Goal: Task Accomplishment & Management: Use online tool/utility

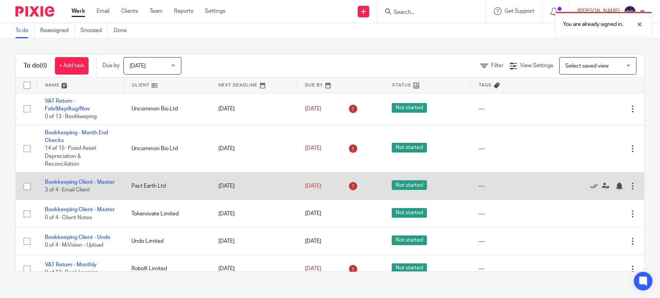
click at [67, 184] on td "Bookkeeping Client - Master 3 of 4 · Email Client" at bounding box center [80, 186] width 87 height 27
click at [67, 181] on link "Bookkeeping Client - Master" at bounding box center [80, 182] width 70 height 5
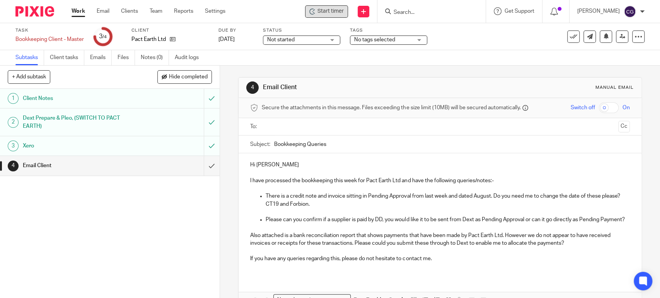
click at [339, 6] on div "Start timer" at bounding box center [326, 11] width 43 height 12
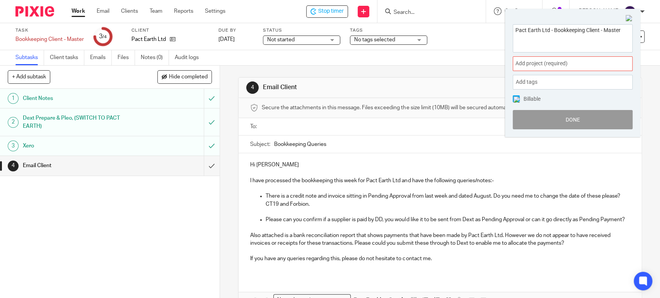
click at [540, 62] on span "Add project (required) :" at bounding box center [563, 64] width 97 height 8
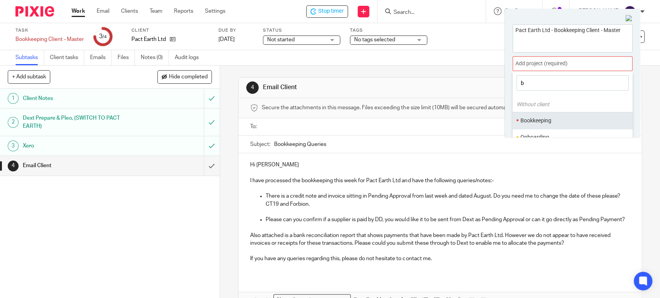
type input "b"
click at [533, 123] on li "Bookkeeping" at bounding box center [570, 121] width 101 height 8
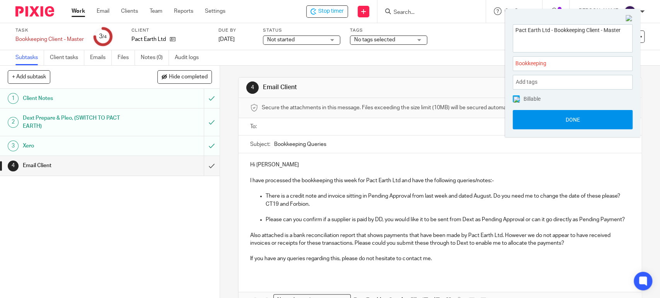
click at [570, 119] on button "Done" at bounding box center [572, 119] width 120 height 19
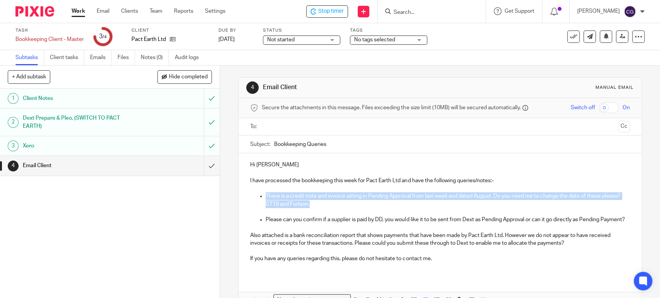
drag, startPoint x: 332, startPoint y: 206, endPoint x: 263, endPoint y: 196, distance: 70.0
click at [265, 196] on p "There is a credit note and invoice sitting in Pending Approval from last week a…" at bounding box center [447, 200] width 364 height 16
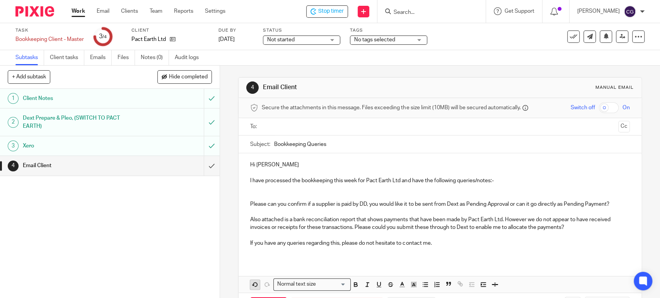
click at [252, 287] on icon "button" at bounding box center [255, 284] width 7 height 7
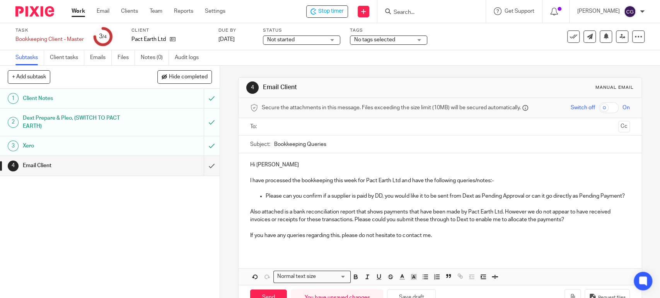
click at [296, 200] on p "Please can you confirm if a supplier is paid by DD, you would like it to be sen…" at bounding box center [447, 196] width 364 height 8
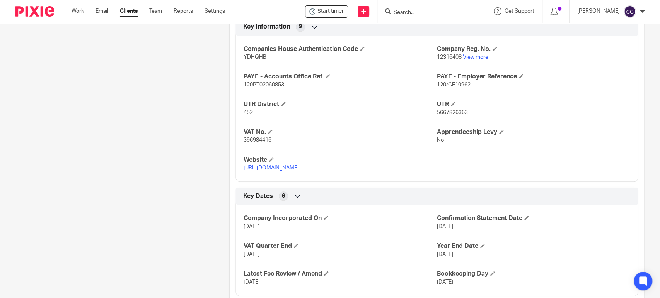
scroll to position [475, 0]
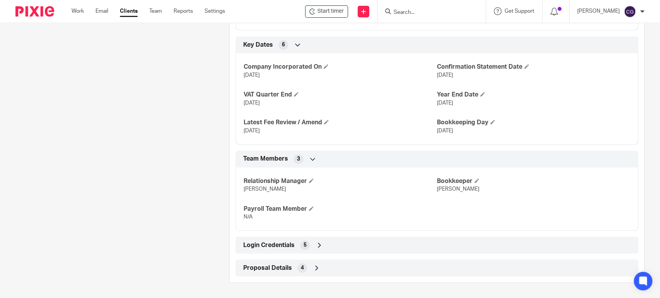
click at [317, 246] on icon at bounding box center [319, 246] width 8 height 8
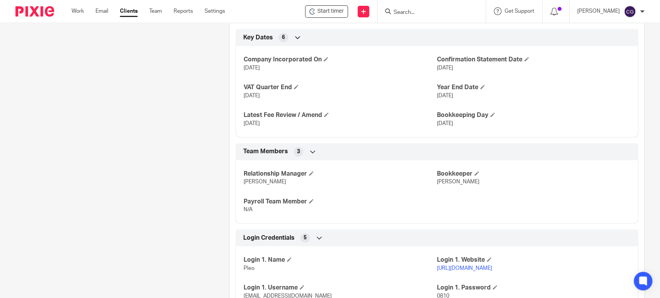
click at [473, 271] on link "[URL][DOMAIN_NAME]" at bounding box center [464, 268] width 55 height 5
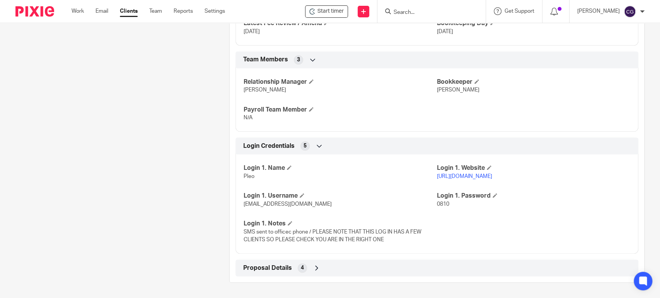
scroll to position [0, 0]
